Goal: Find specific page/section: Find specific page/section

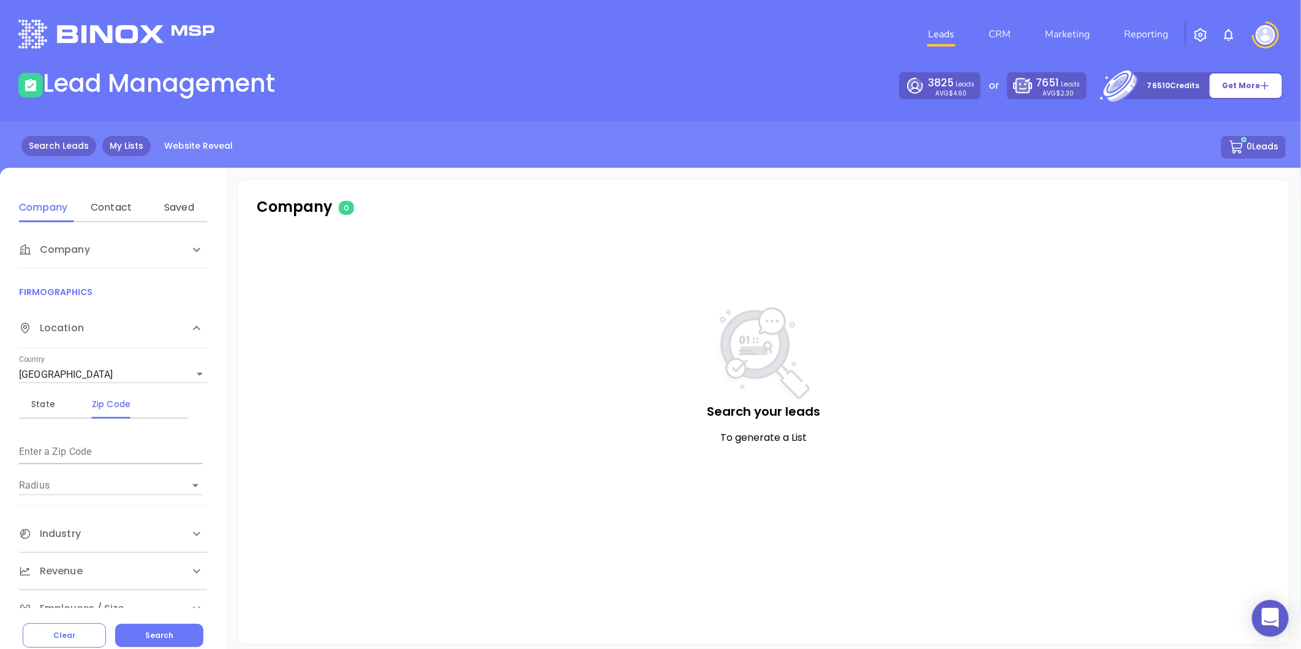
click at [118, 151] on link "My Lists" at bounding box center [126, 146] width 48 height 20
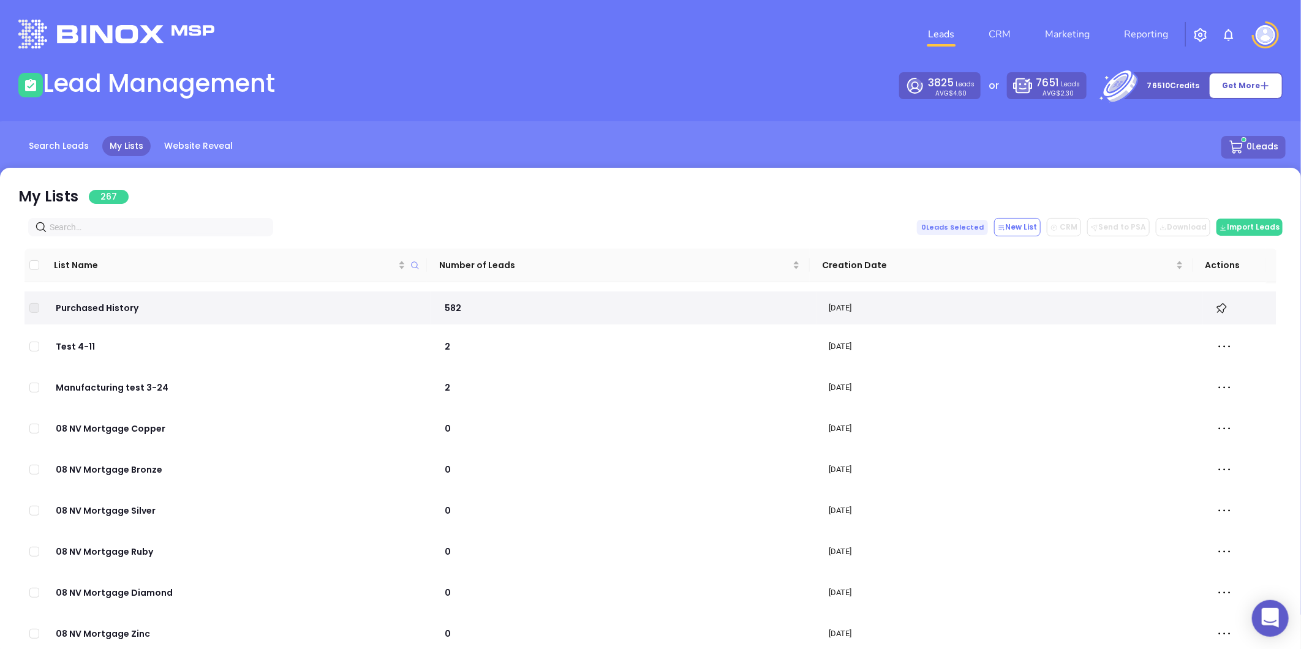
click at [152, 220] on input "text" at bounding box center [153, 226] width 207 height 13
paste input "[DOMAIN_NAME]"
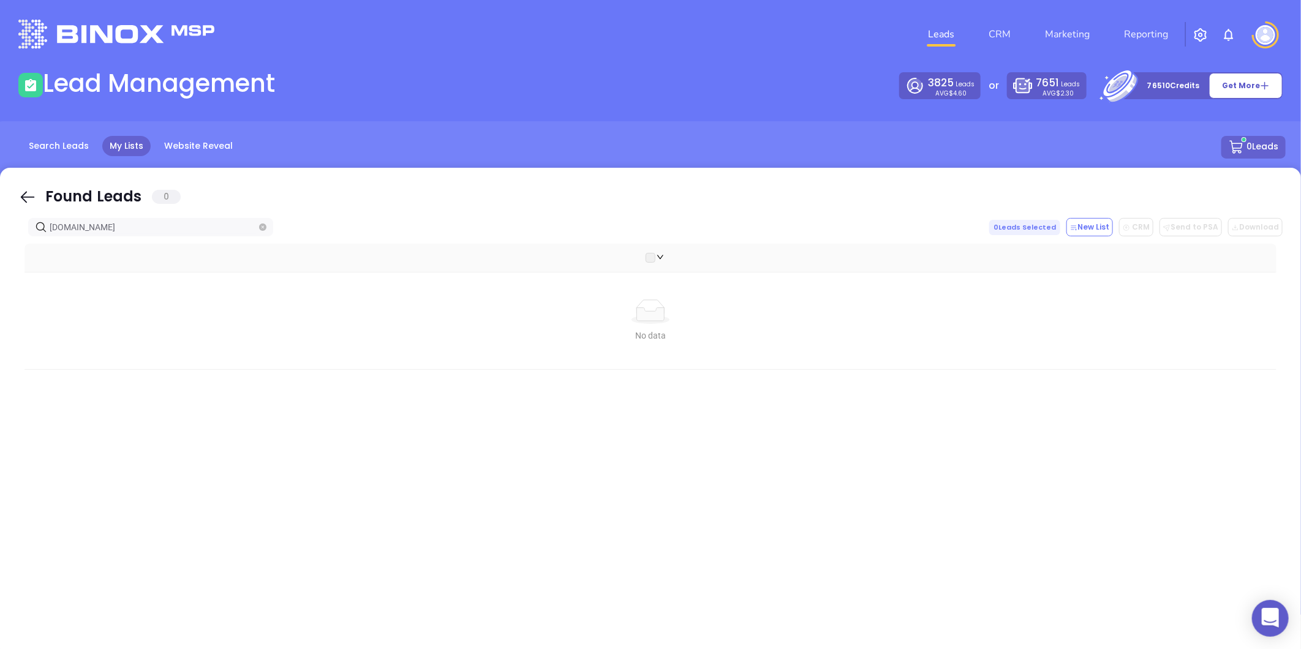
type input "[DOMAIN_NAME]"
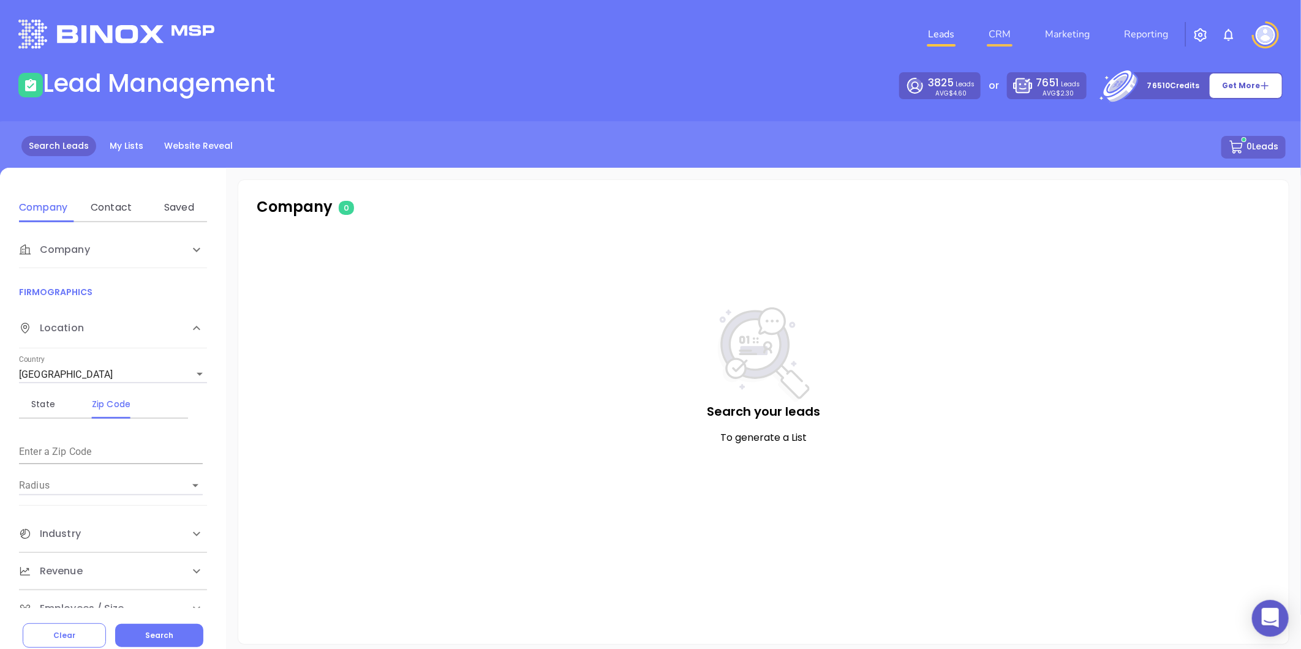
click at [1004, 32] on link "CRM" at bounding box center [999, 34] width 32 height 24
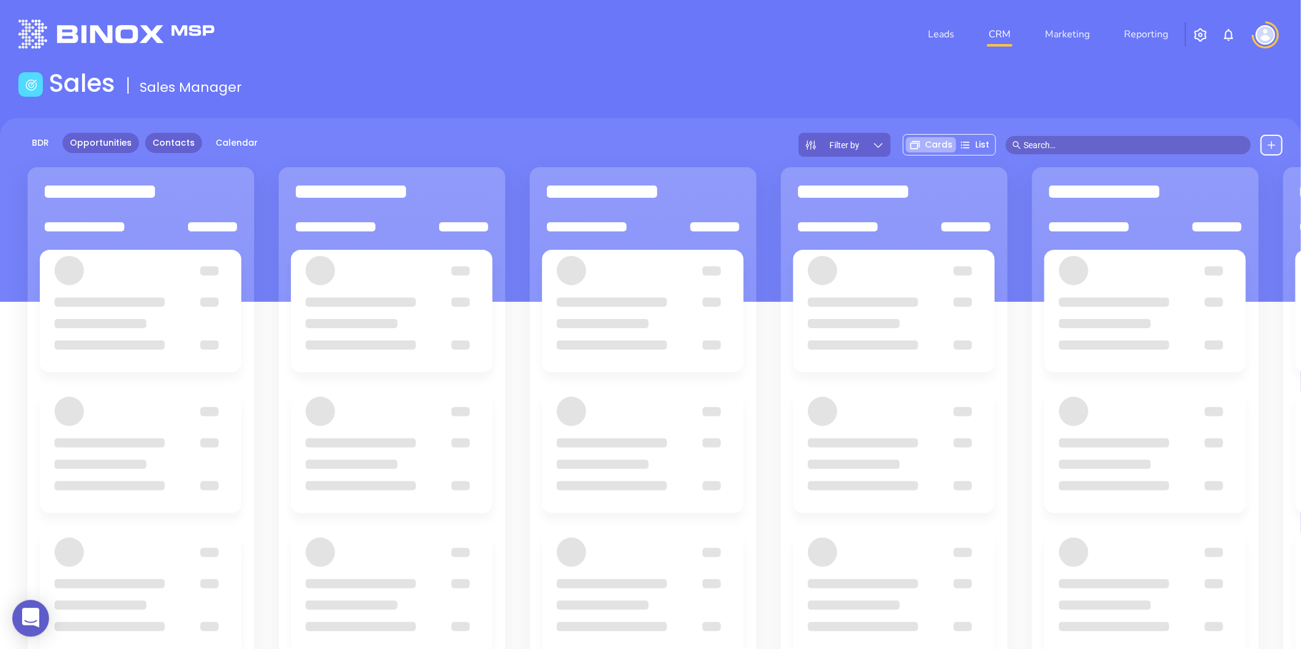
click at [174, 143] on link "Contacts" at bounding box center [173, 143] width 57 height 20
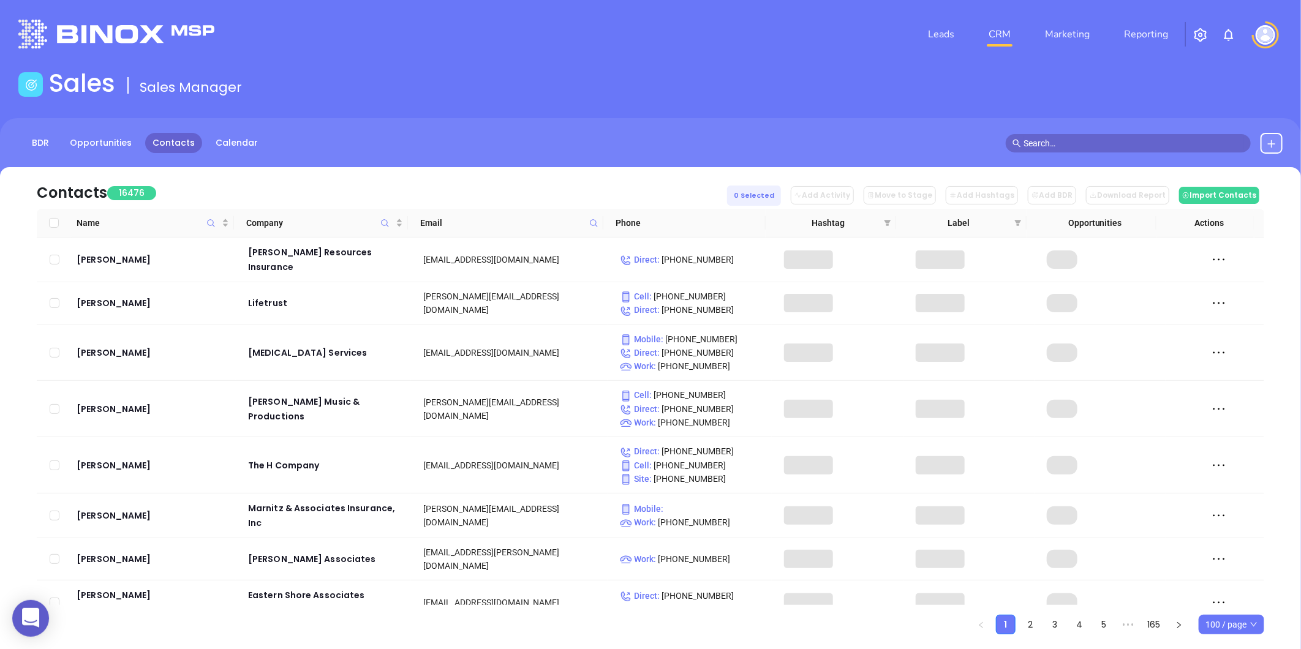
click at [590, 222] on icon at bounding box center [593, 223] width 9 height 9
paste input "ewstorylending.com"
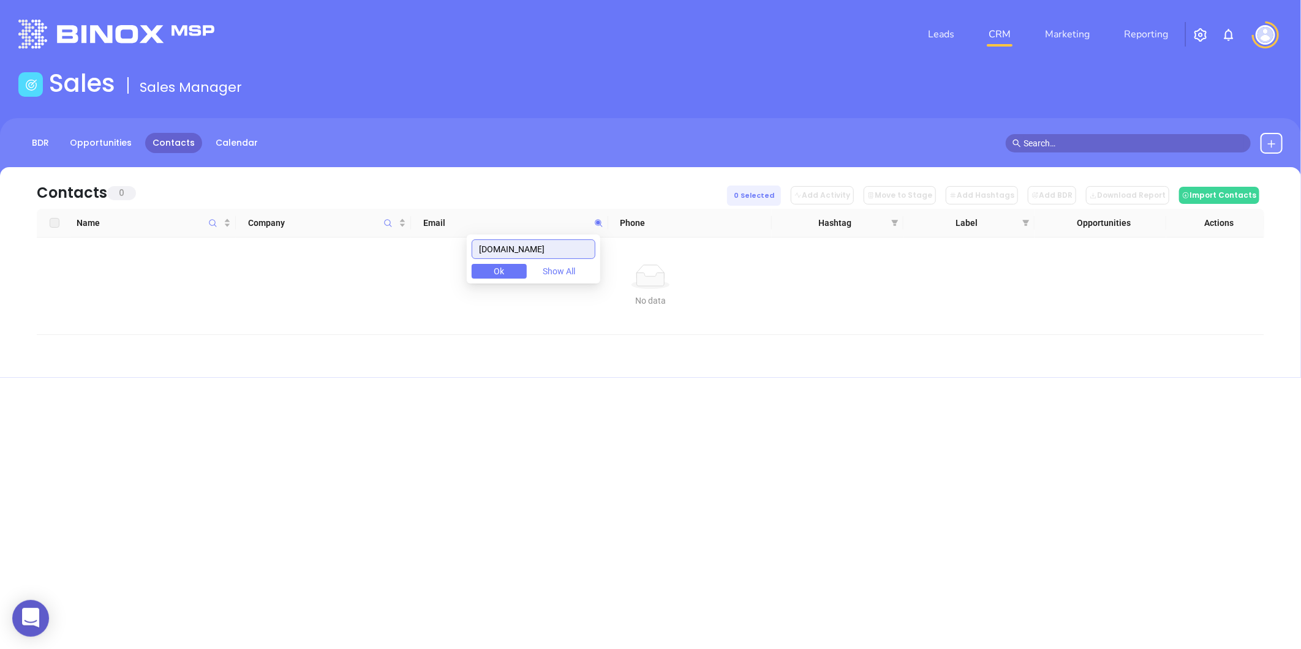
click at [491, 240] on input "ewstorylending.com" at bounding box center [533, 249] width 124 height 20
click at [487, 251] on input "ewstorylending.com" at bounding box center [533, 249] width 124 height 20
type input "[DOMAIN_NAME]"
drag, startPoint x: 582, startPoint y: 247, endPoint x: 411, endPoint y: 325, distance: 187.4
click at [411, 325] on body "0 Leads CRM Marketing Reporting Financial Leads Leads Sales Sales Manager BDR O…" at bounding box center [650, 324] width 1301 height 649
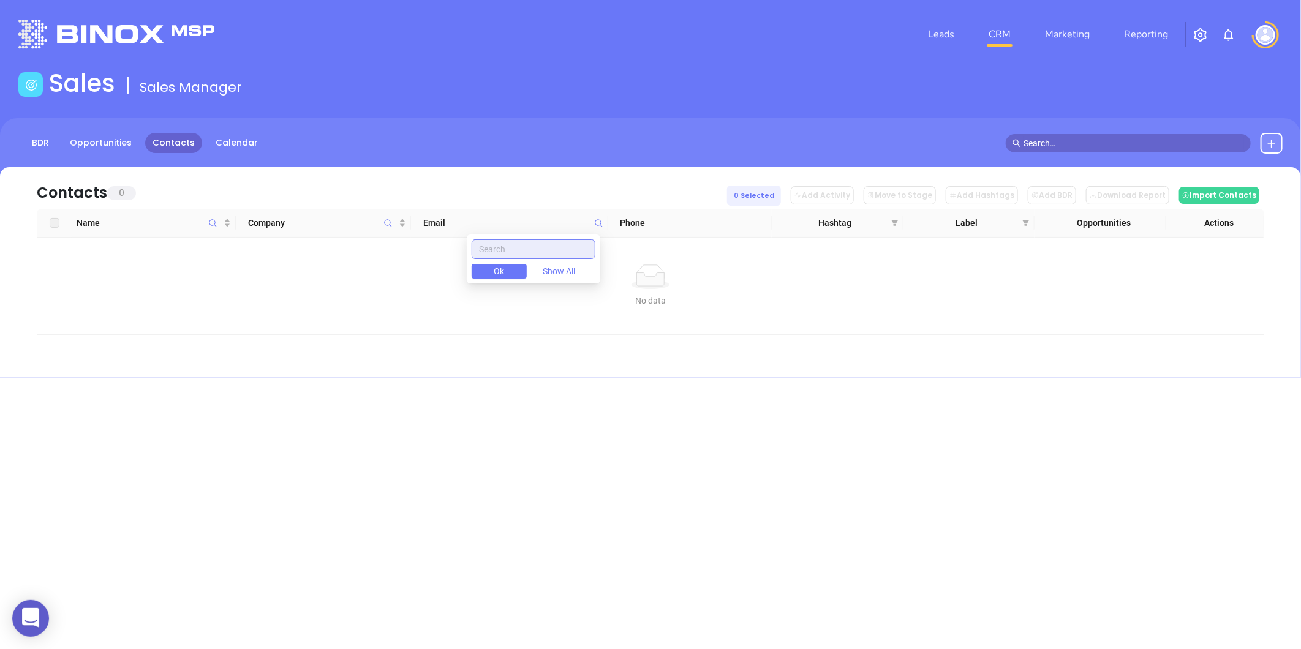
paste input "[DOMAIN_NAME]"
type input "[DOMAIN_NAME]"
